Goal: Transaction & Acquisition: Purchase product/service

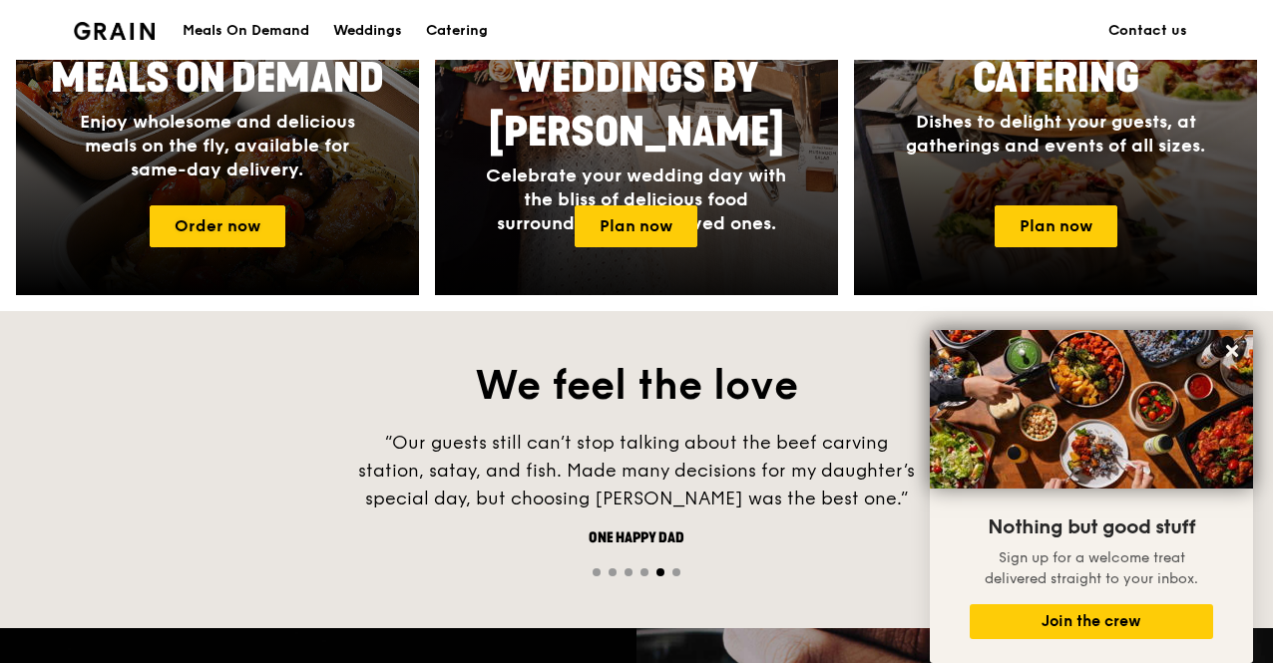
scroll to position [1047, 0]
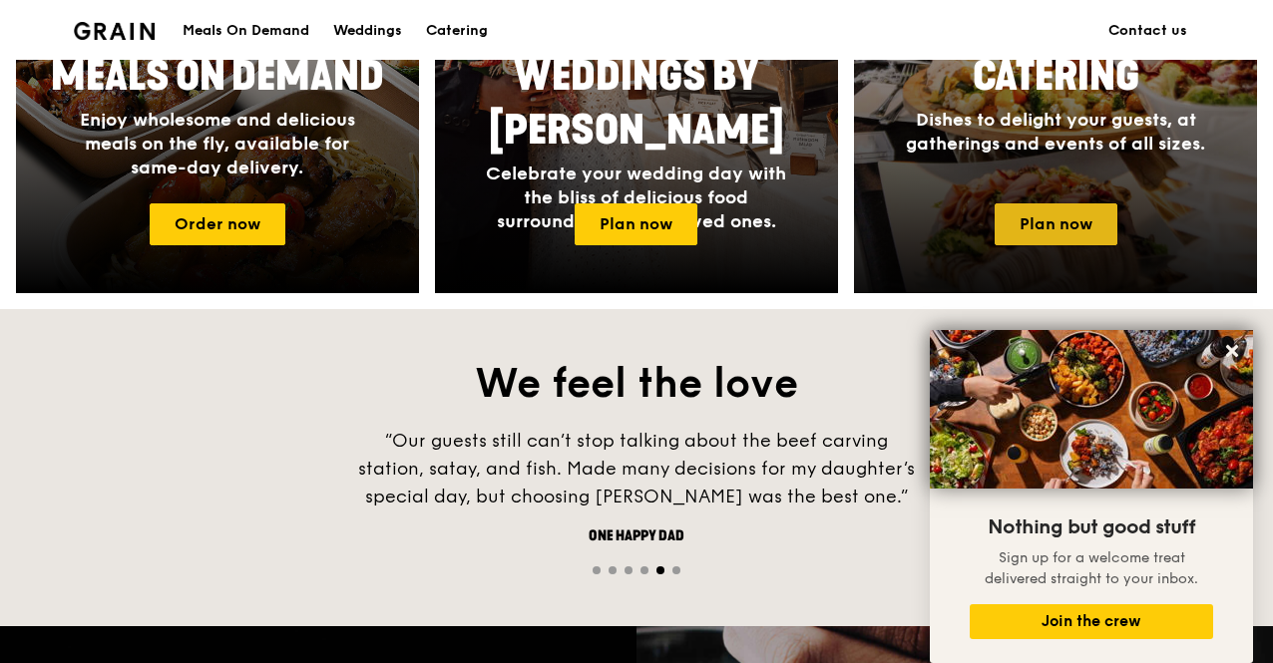
click at [1037, 217] on link "Plan now" at bounding box center [1055, 224] width 123 height 42
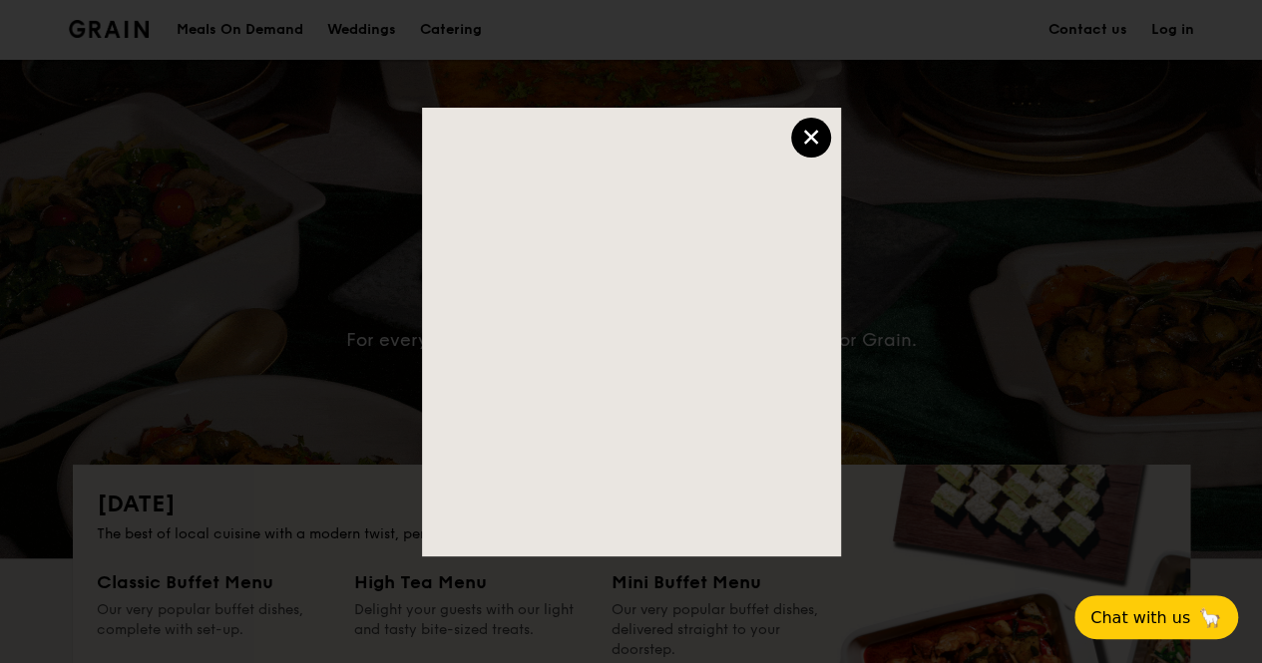
click at [804, 144] on div "×" at bounding box center [811, 138] width 40 height 40
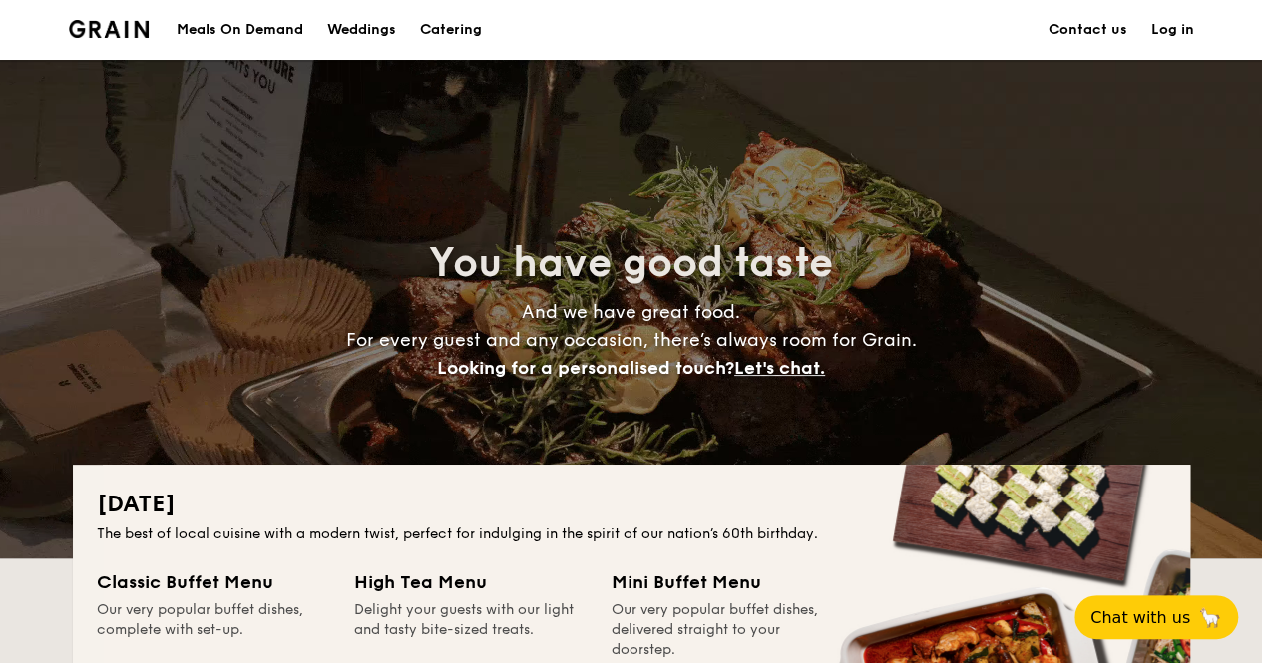
click at [451, 33] on h1 "Catering" at bounding box center [451, 30] width 62 height 60
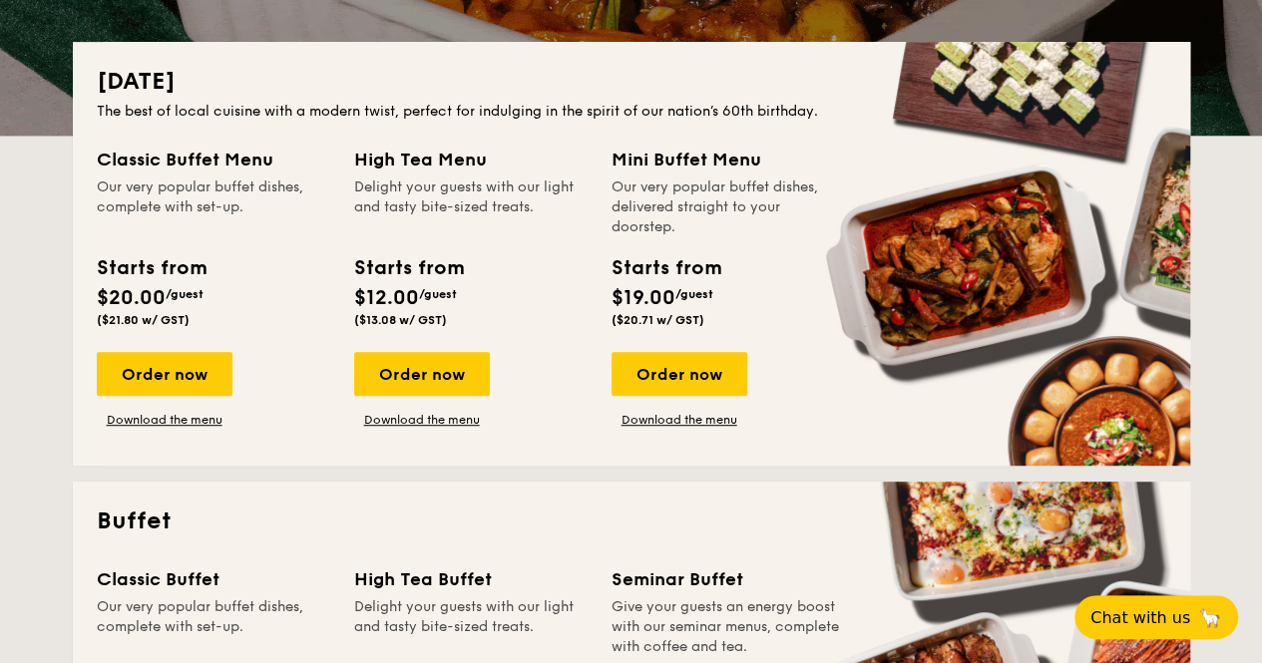
scroll to position [660, 0]
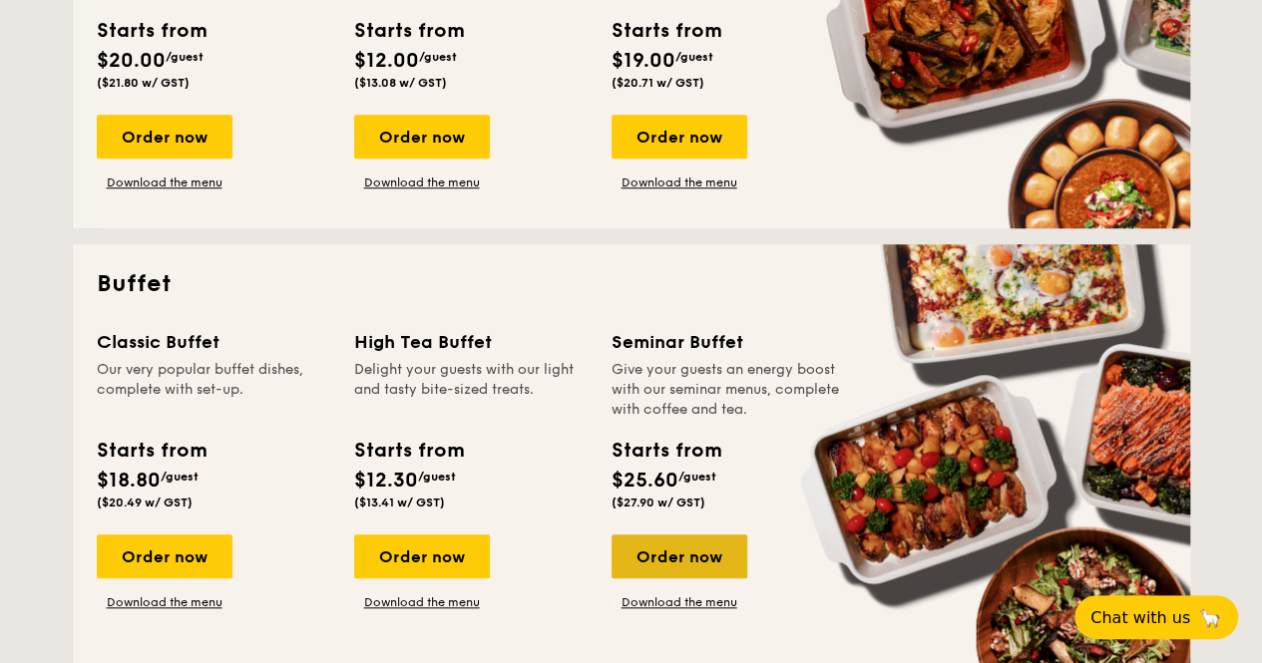
click at [696, 555] on div "Order now" at bounding box center [679, 557] width 136 height 44
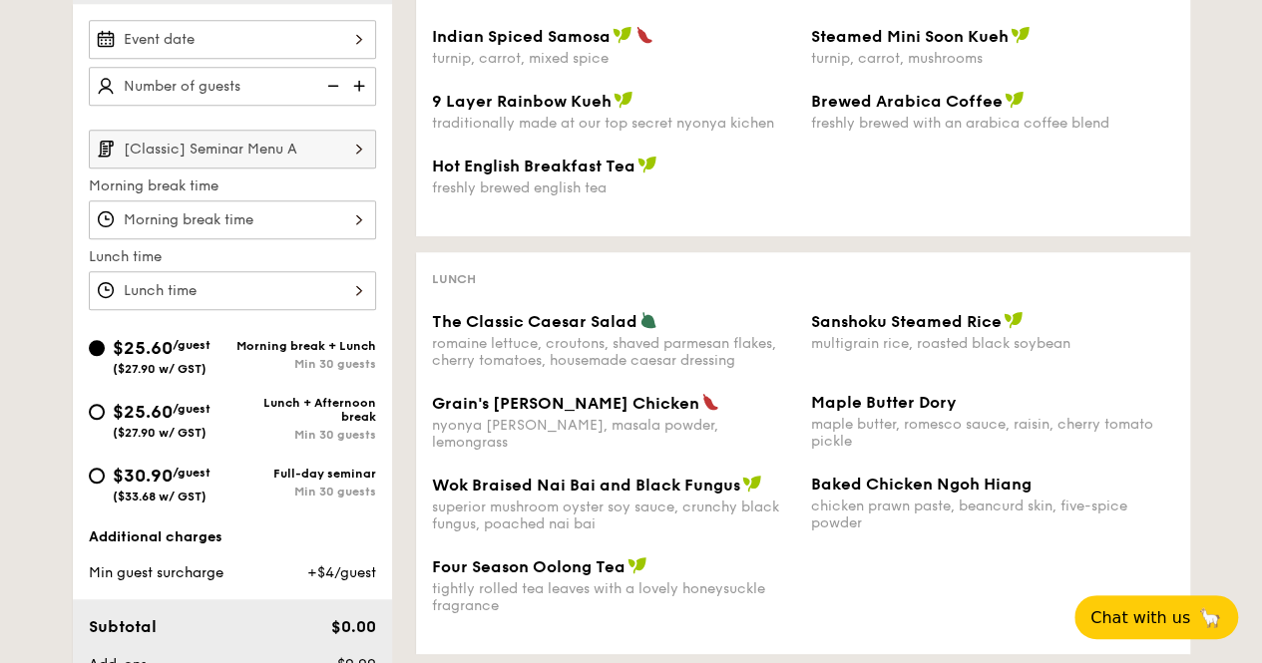
scroll to position [521, 0]
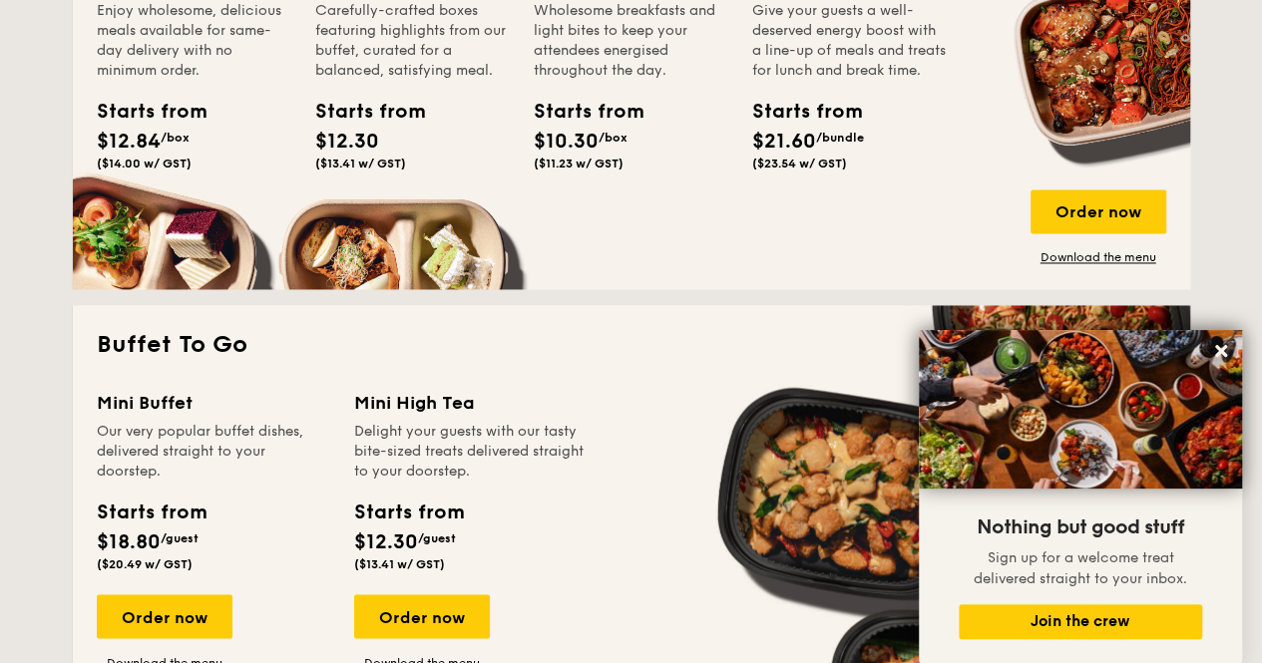
scroll to position [1813, 0]
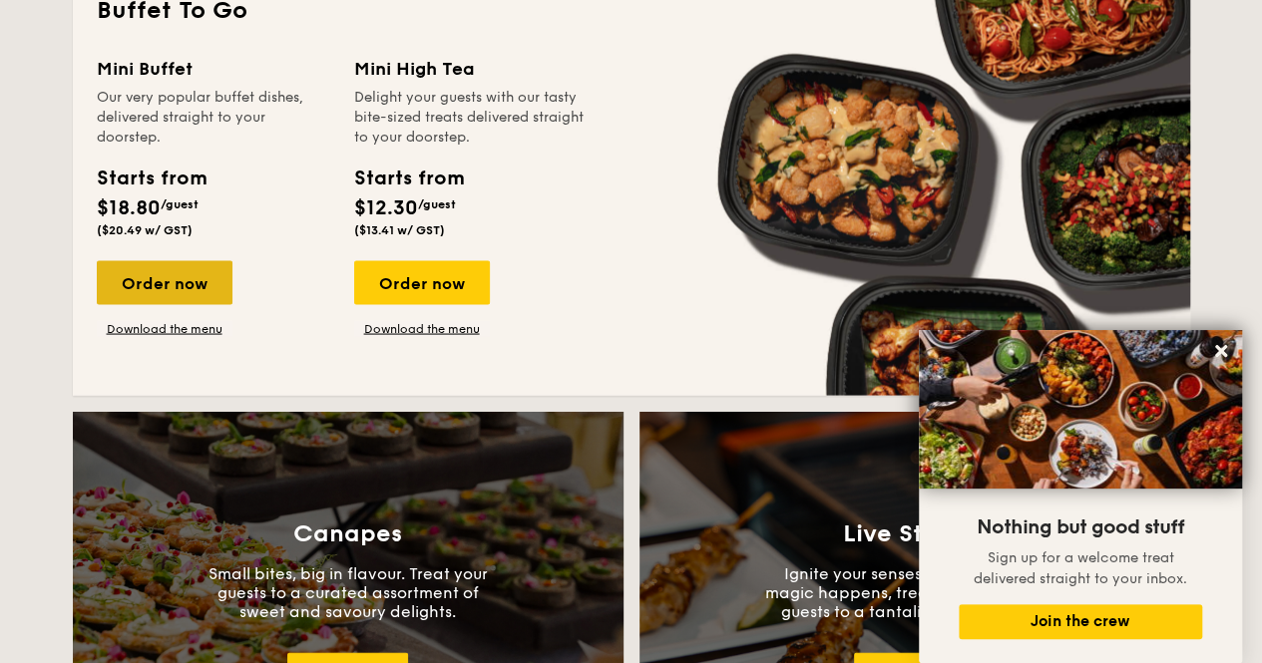
click at [175, 293] on div "Order now" at bounding box center [165, 282] width 136 height 44
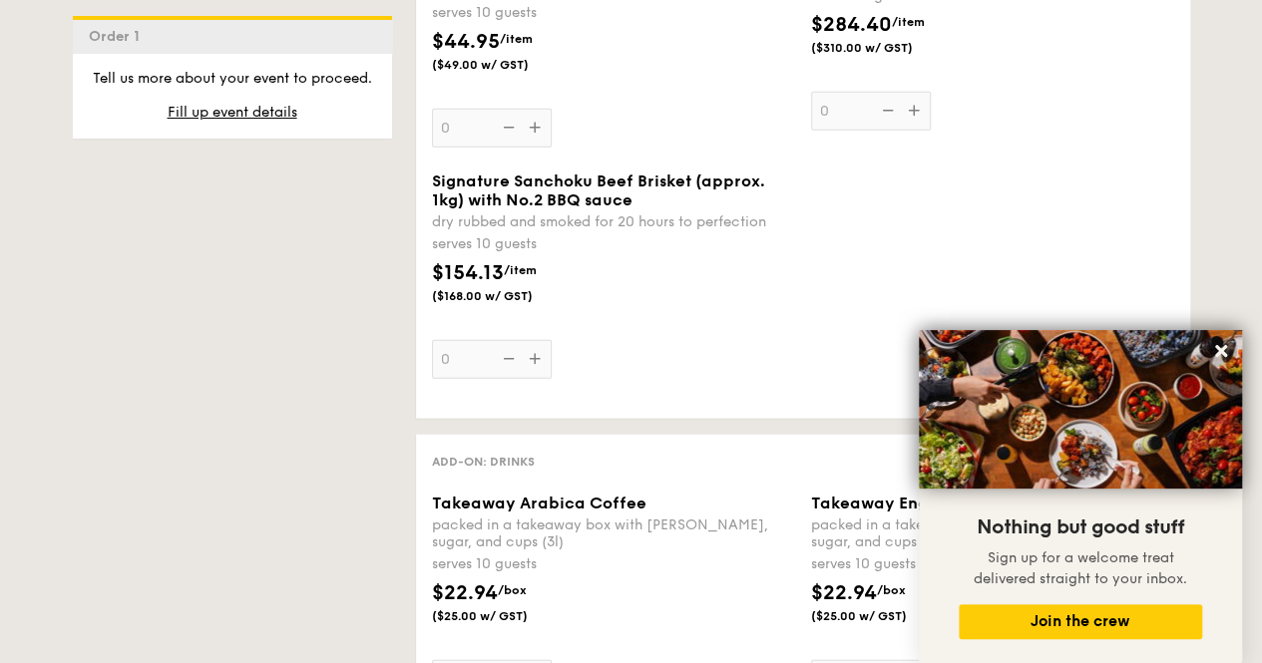
scroll to position [2294, 0]
